Goal: Complete application form

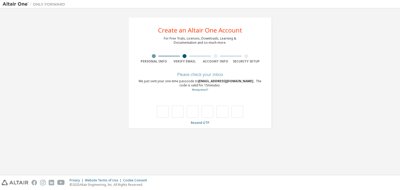
type input "*"
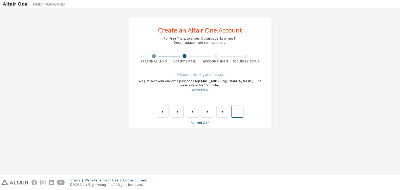
type input "*"
click at [233, 111] on div "*" at bounding box center [234, 112] width 12 height 12
click at [210, 80] on span "[EMAIL_ADDRESS][DOMAIN_NAME]" at bounding box center [226, 81] width 56 height 4
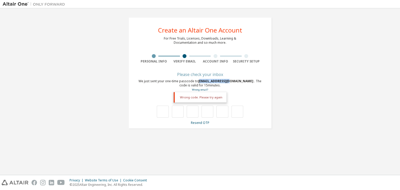
drag, startPoint x: 200, startPoint y: 81, endPoint x: 229, endPoint y: 82, distance: 29.2
click at [229, 82] on span "[EMAIL_ADDRESS][DOMAIN_NAME]" at bounding box center [226, 81] width 56 height 4
click at [235, 89] on div "We just sent your one-time passcode to [EMAIL_ADDRESS][DOMAIN_NAME] . The code …" at bounding box center [199, 85] width 123 height 13
click at [234, 82] on div "We just sent your one-time passcode to [EMAIL_ADDRESS][DOMAIN_NAME] . The code …" at bounding box center [199, 85] width 123 height 13
